Goal: Transaction & Acquisition: Purchase product/service

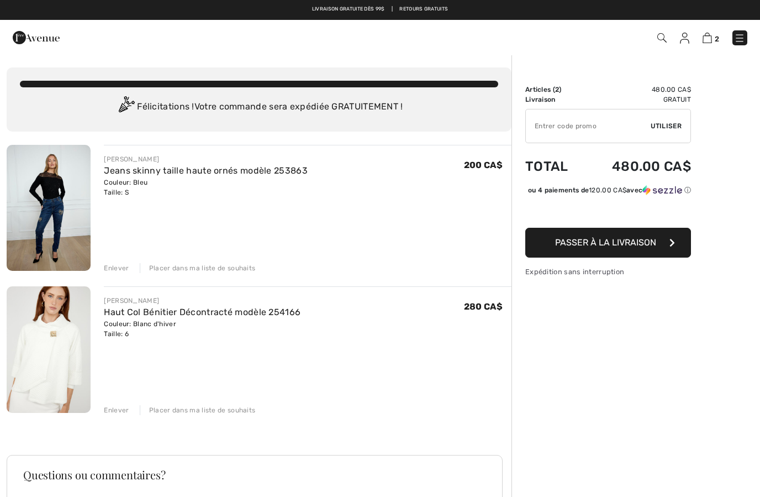
click at [760, 311] on div "Sommaire Description Articles ( 2 ) 480.00 CA$ Code promo 0.00 CA$ Livraison Gr…" at bounding box center [636, 356] width 249 height 604
click at [628, 248] on span "Passer à la livraison" at bounding box center [605, 242] width 101 height 11
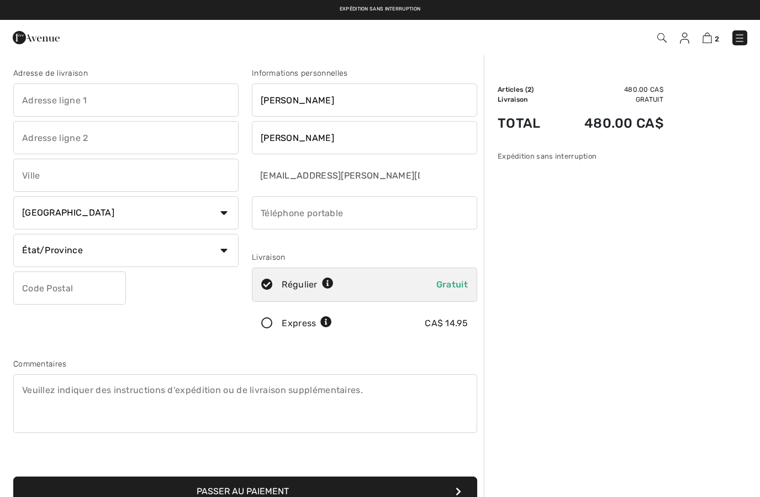
click at [155, 96] on input "text" at bounding box center [125, 99] width 225 height 33
type input "5622, Avenue Joseph-Élie-Maltais"
type input "Alma"
select select "QC"
type input "G8E1B3"
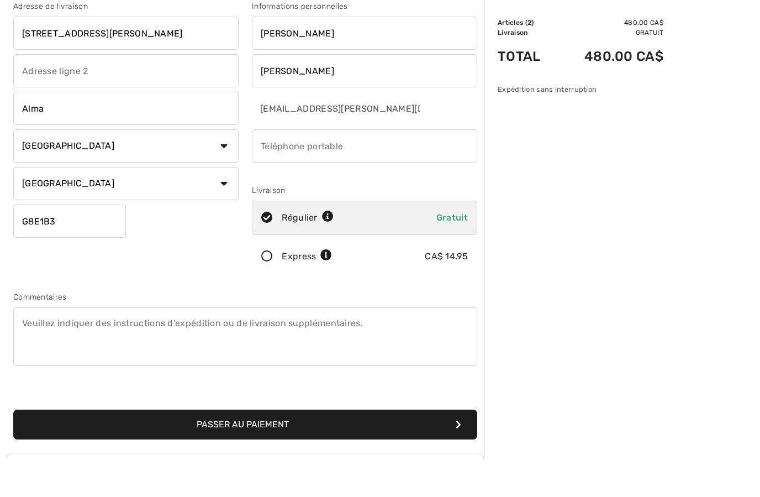
click at [356, 448] on button "Passer au paiement" at bounding box center [245, 463] width 464 height 30
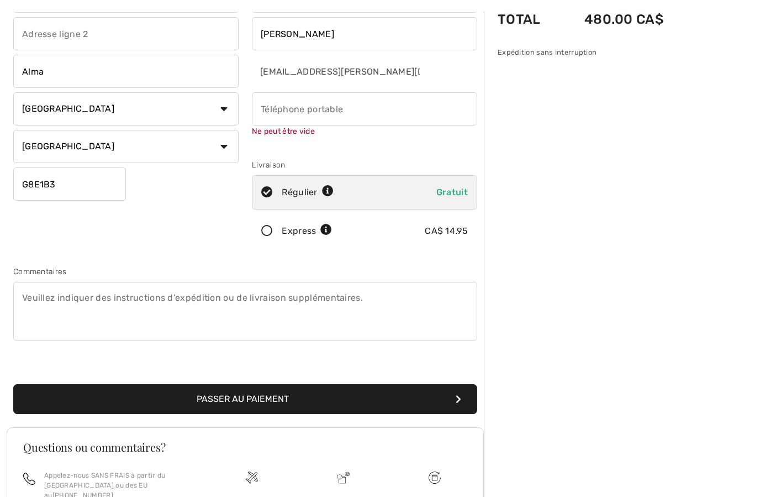
scroll to position [117, 0]
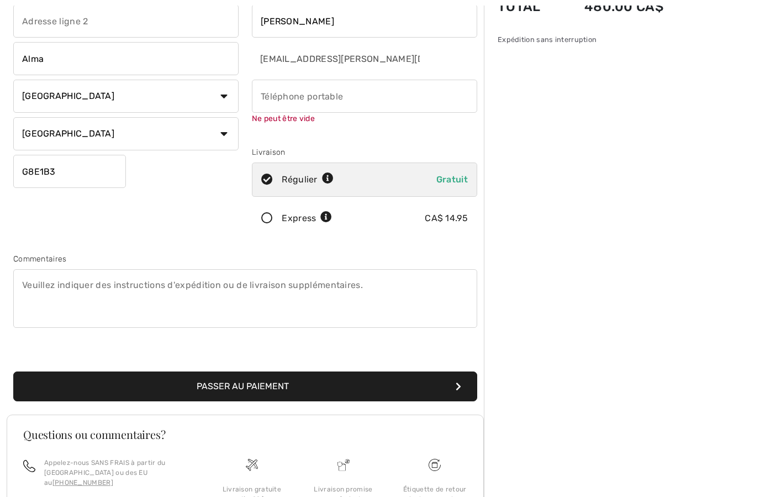
click at [357, 98] on input "phone" at bounding box center [364, 96] width 225 height 33
type input "4184874209"
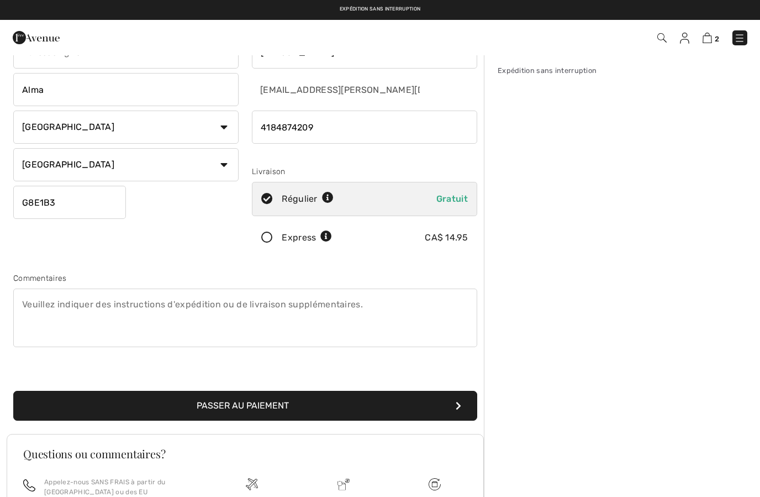
scroll to position [62, 0]
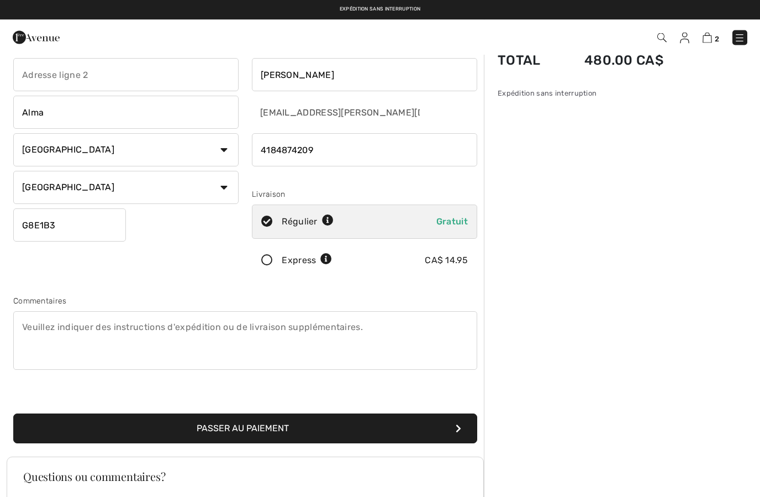
click at [344, 148] on input "phone" at bounding box center [364, 150] width 225 height 33
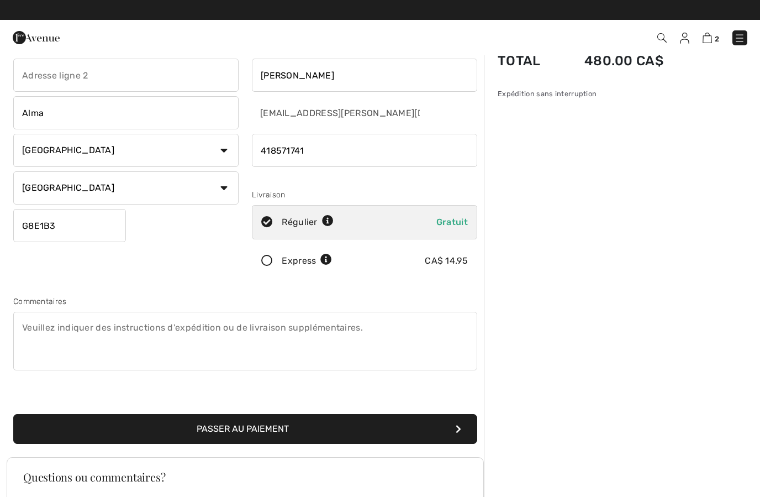
type input "4185717419"
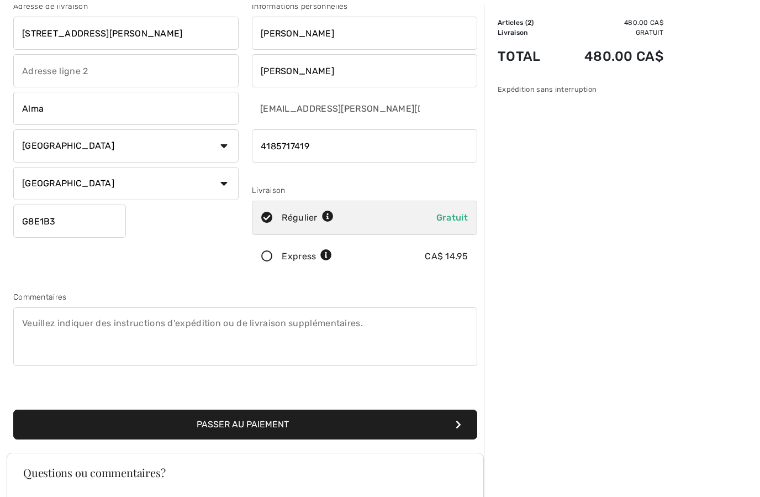
scroll to position [68, 0]
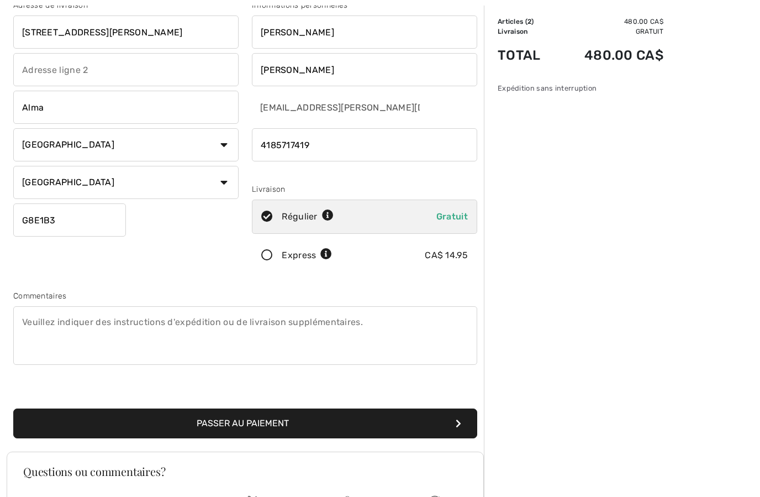
click at [330, 422] on button "Passer au paiement" at bounding box center [245, 423] width 464 height 30
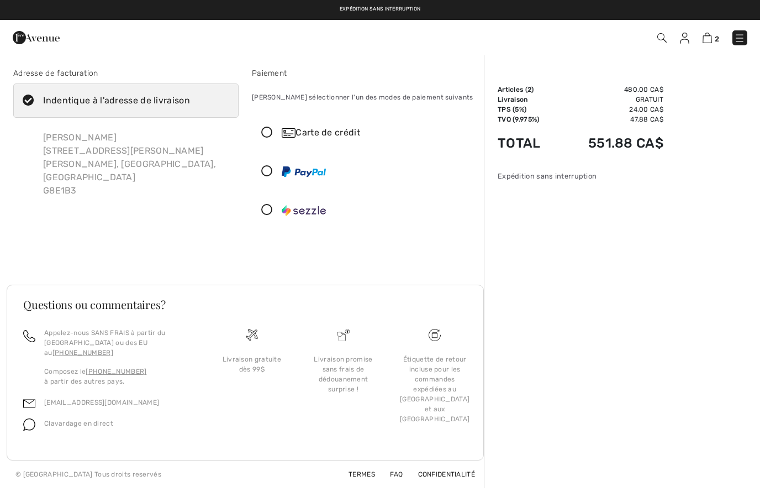
click at [343, 134] on div "Carte de crédit" at bounding box center [376, 132] width 188 height 13
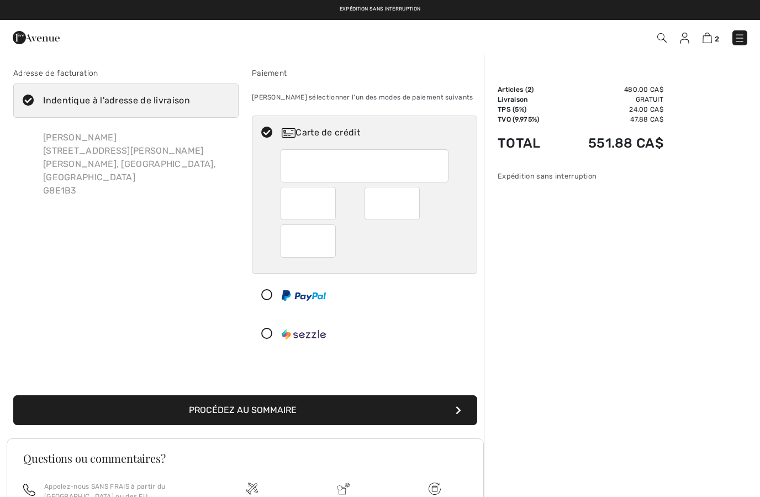
click at [283, 406] on button "Procédez au sommaire" at bounding box center [245, 410] width 464 height 30
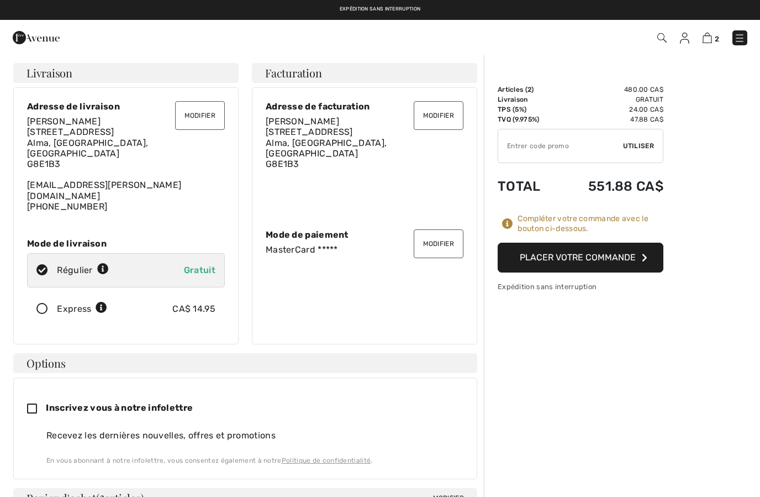
click at [604, 251] on button "Placer votre commande" at bounding box center [581, 258] width 166 height 30
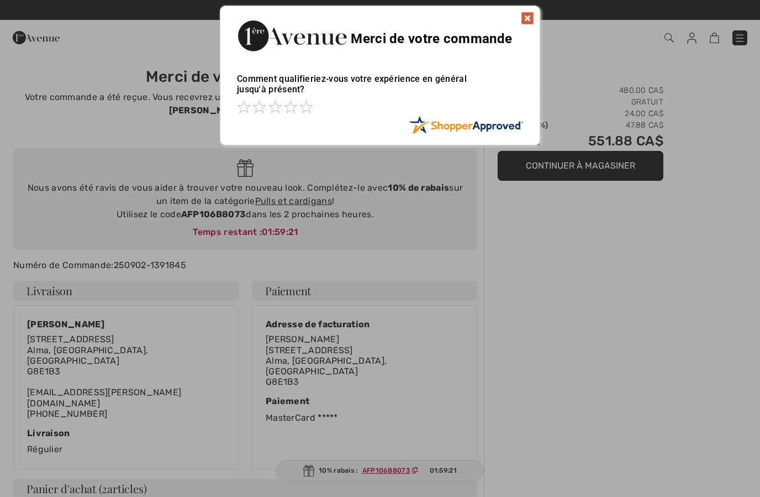
click at [533, 15] on img at bounding box center [527, 18] width 13 height 13
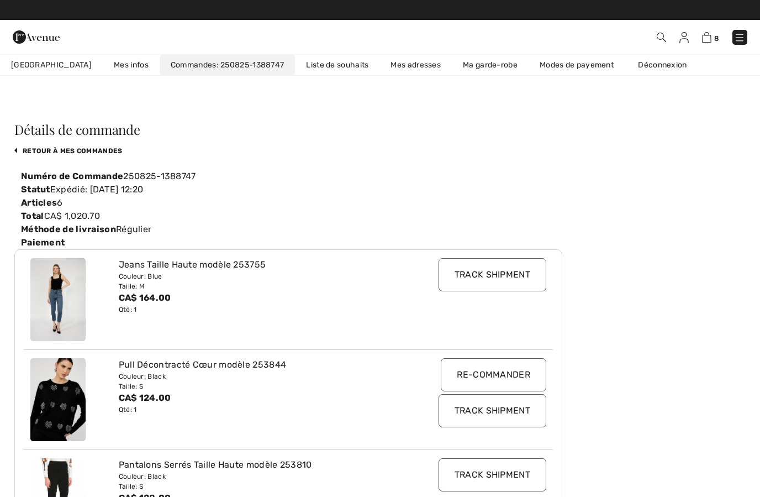
click at [662, 41] on img at bounding box center [661, 37] width 9 height 9
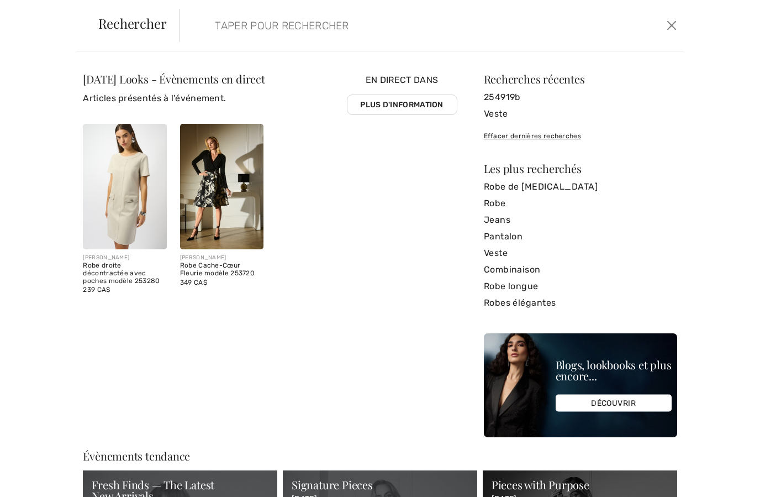
click at [266, 27] on input "search" at bounding box center [378, 25] width 343 height 33
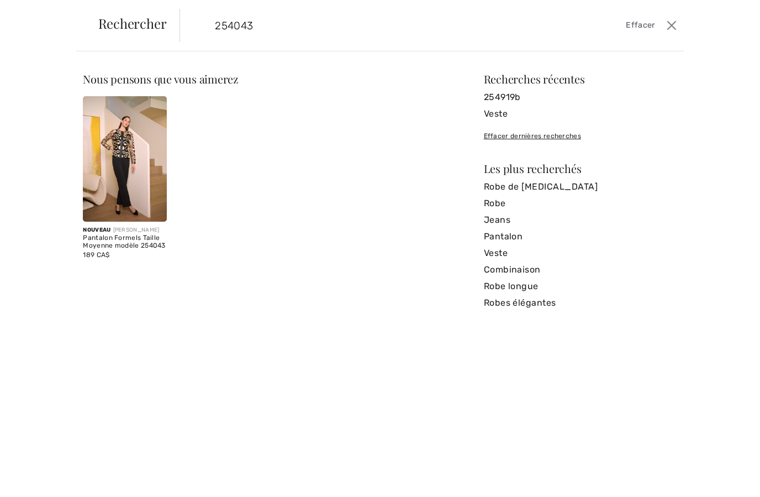
click at [104, 246] on div "Pantalon Formels Taille Moyenne modèle 254043" at bounding box center [124, 241] width 83 height 15
click at [274, 18] on input "254043" at bounding box center [378, 25] width 343 height 33
click at [283, 13] on input "254043" at bounding box center [378, 25] width 343 height 33
click at [275, 25] on input "254043" at bounding box center [378, 25] width 343 height 33
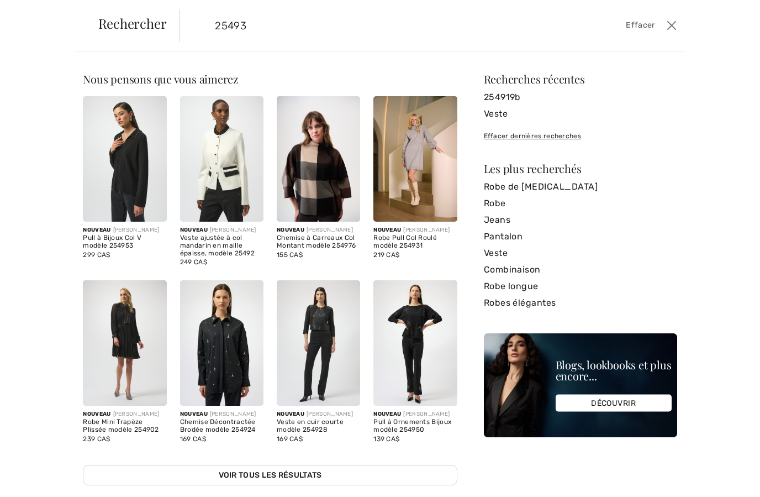
type input "254935"
